Goal: Find specific fact: Find specific fact

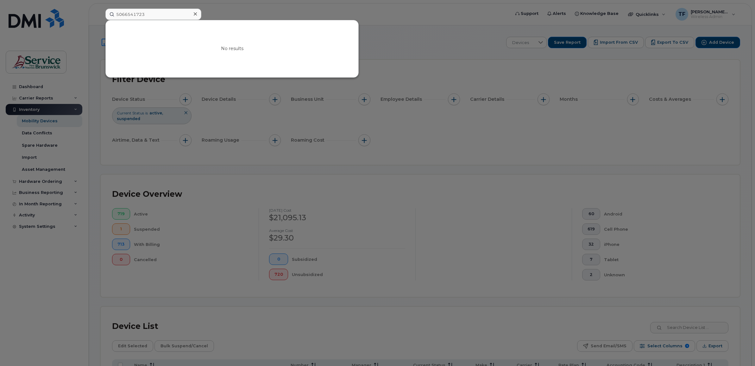
click at [135, 14] on input "5066541723" at bounding box center [153, 14] width 96 height 11
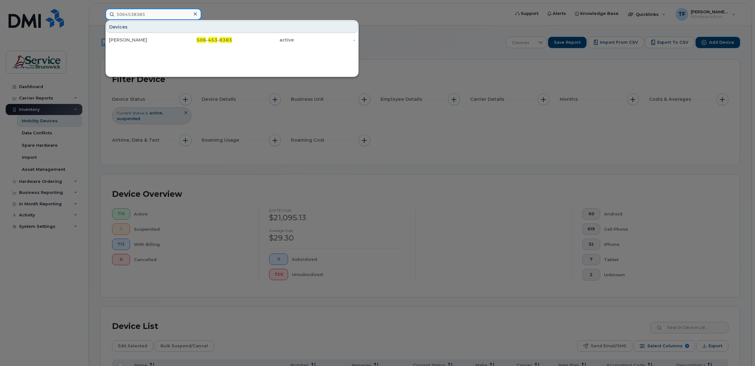
click at [141, 13] on input "5064538383" at bounding box center [153, 14] width 96 height 11
paste input "3971019"
click at [130, 11] on input "5063971019" at bounding box center [153, 14] width 96 height 11
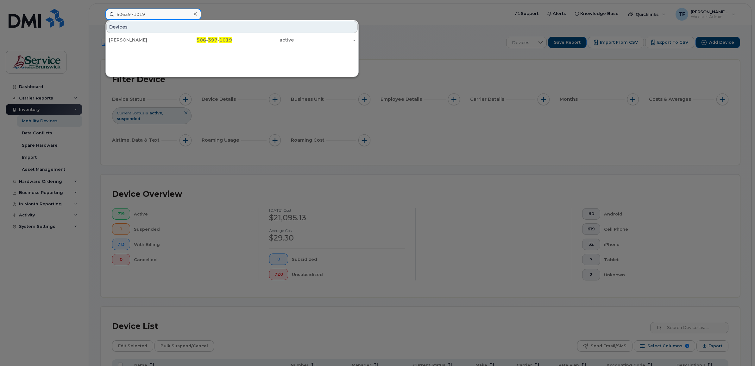
paste input "4533151"
click at [140, 12] on input "5064533151" at bounding box center [153, 14] width 96 height 11
paste input "7369266"
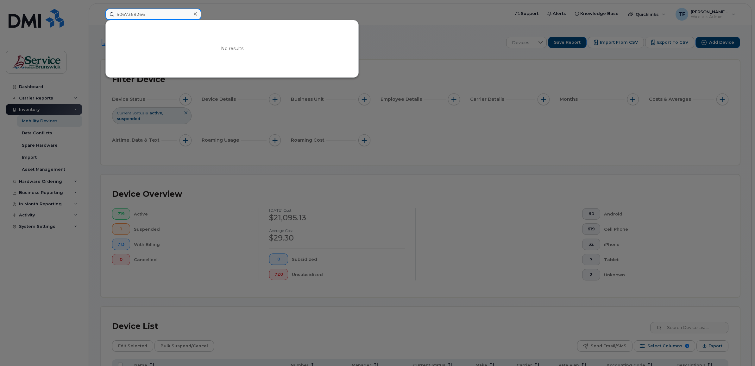
click at [141, 15] on input "5067369266" at bounding box center [153, 14] width 96 height 11
paste input "6274007"
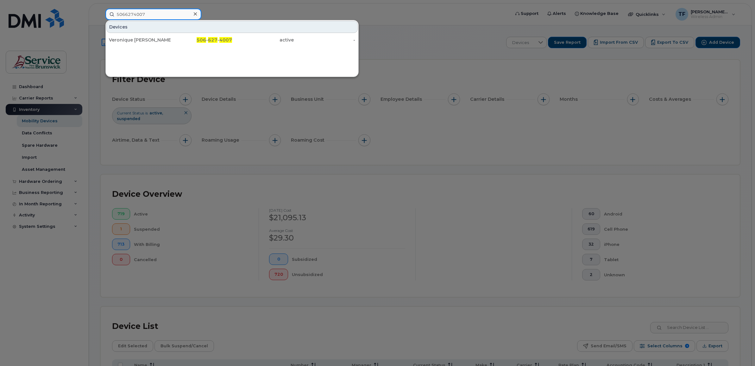
click at [132, 14] on input "5066274007" at bounding box center [153, 14] width 96 height 11
paste input "4706564"
drag, startPoint x: 152, startPoint y: 16, endPoint x: 81, endPoint y: 16, distance: 71.2
click at [100, 16] on div "5064706564 Devices [PERSON_NAME] 506 - 470 - 6564 active -" at bounding box center [305, 14] width 410 height 11
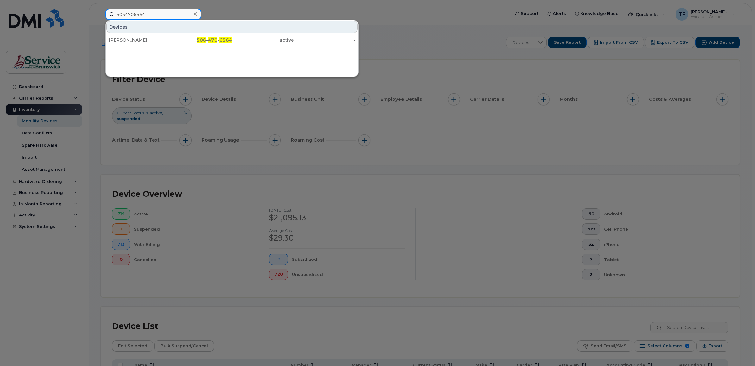
paste input "67658"
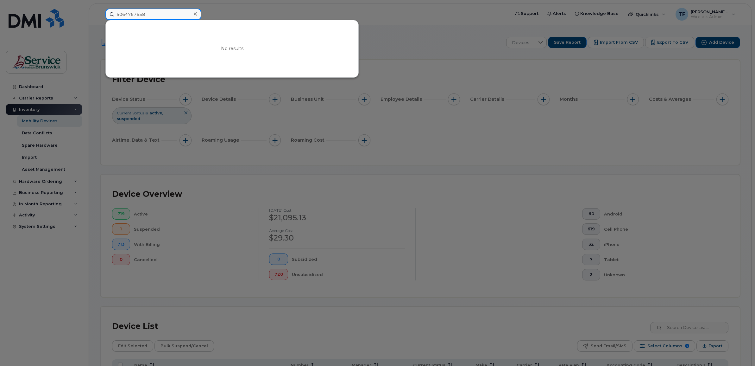
click at [132, 13] on input "5064767658" at bounding box center [153, 14] width 96 height 11
paste input "2383062"
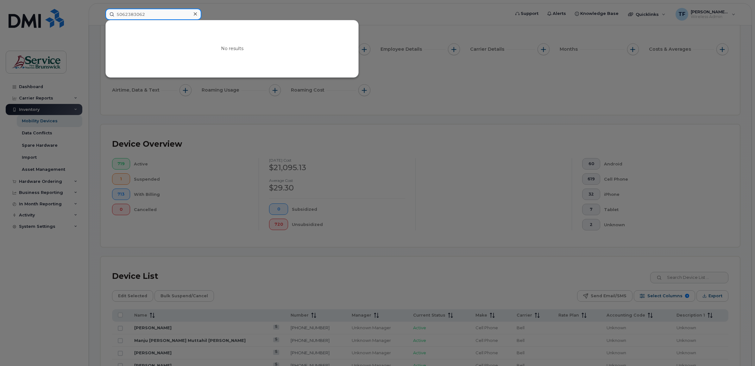
scroll to position [51, 0]
type input "5062383062"
